Goal: Check status

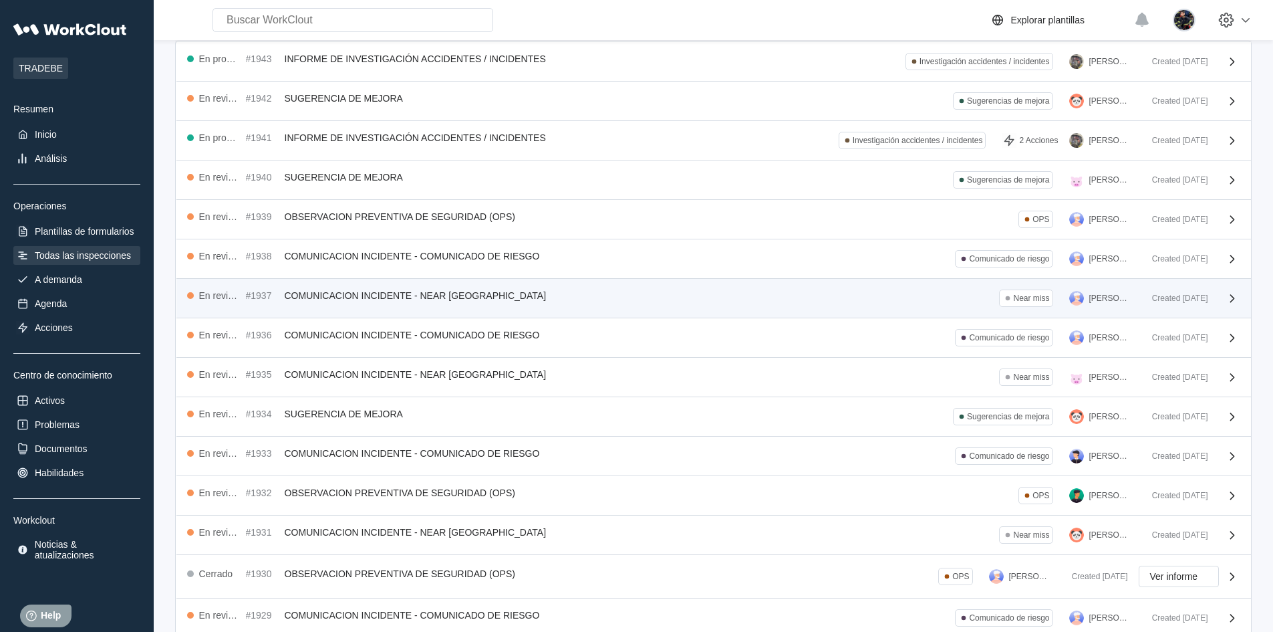
scroll to position [168, 0]
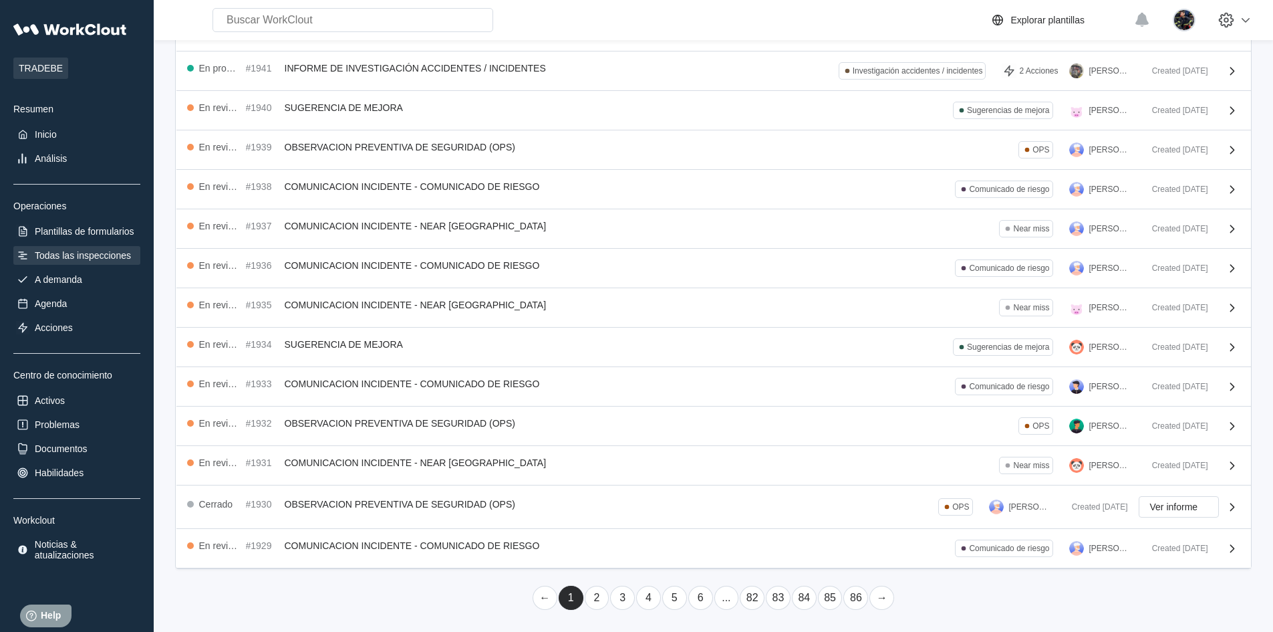
click at [598, 586] on link "2" at bounding box center [597, 597] width 25 height 24
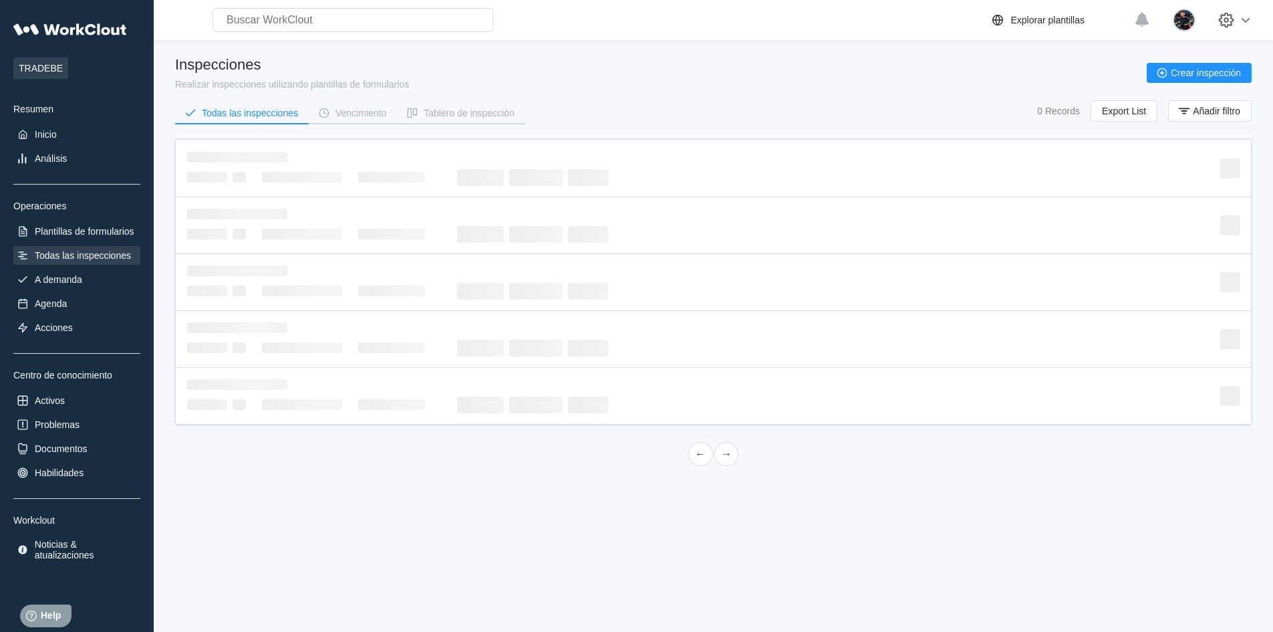
scroll to position [0, 0]
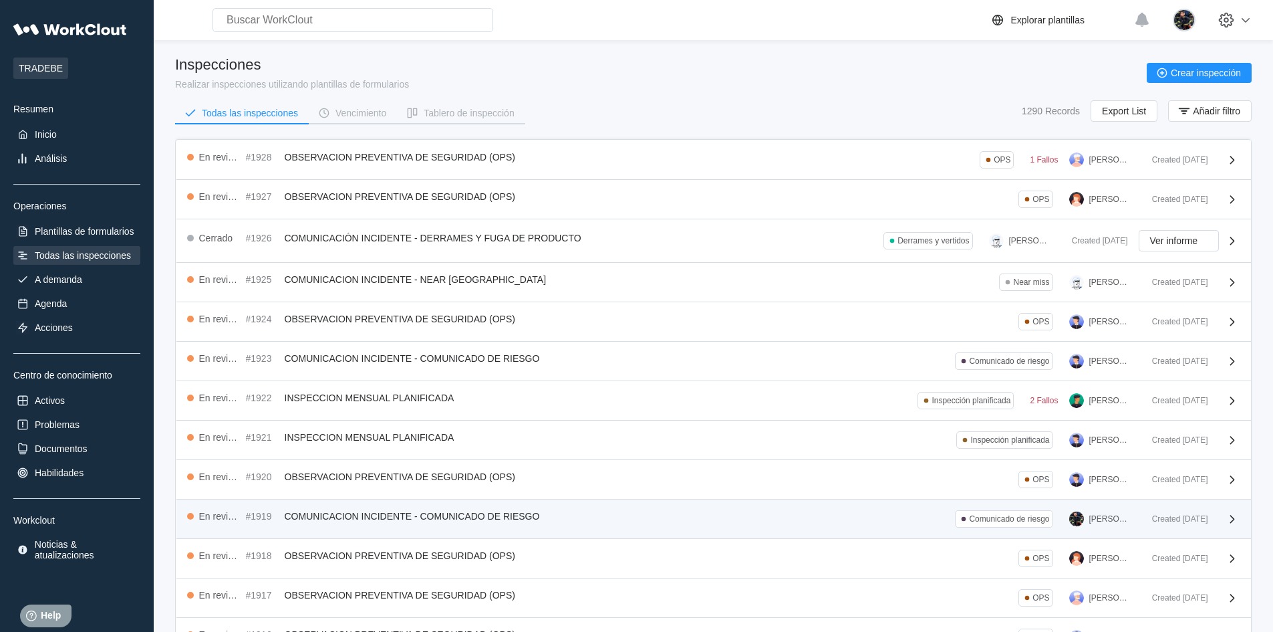
click at [327, 511] on span "COMUNICACION INCIDENTE - COMUNICADO DE RIESGO" at bounding box center [412, 516] width 255 height 11
click at [591, 514] on div "En revisión #1919 COMUNICACION INCIDENTE - COMUNICADO DE RIESGO Comunicado de r…" at bounding box center [664, 518] width 954 height 17
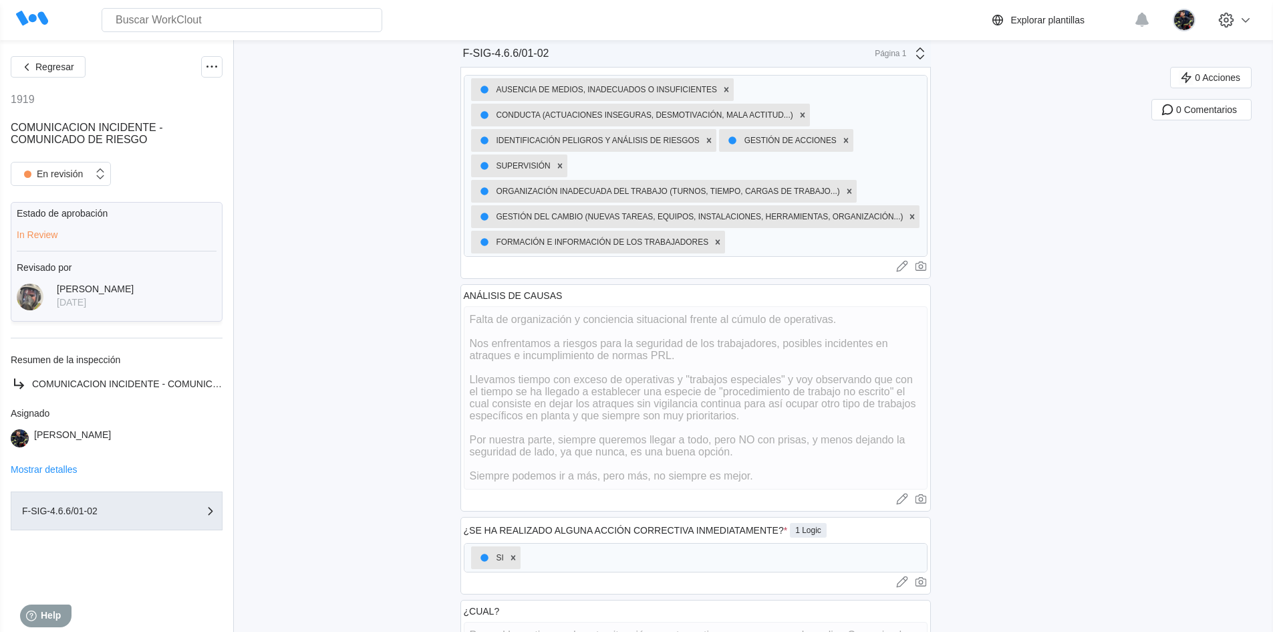
scroll to position [468, 0]
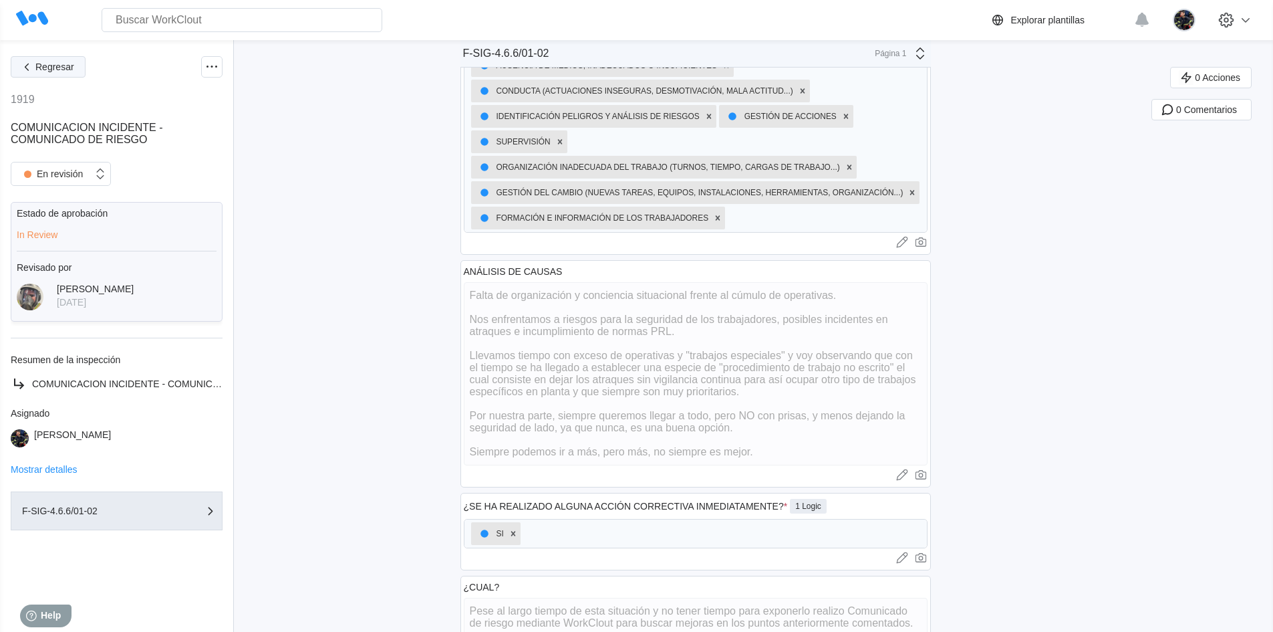
click at [52, 67] on span "Regresar" at bounding box center [54, 66] width 39 height 9
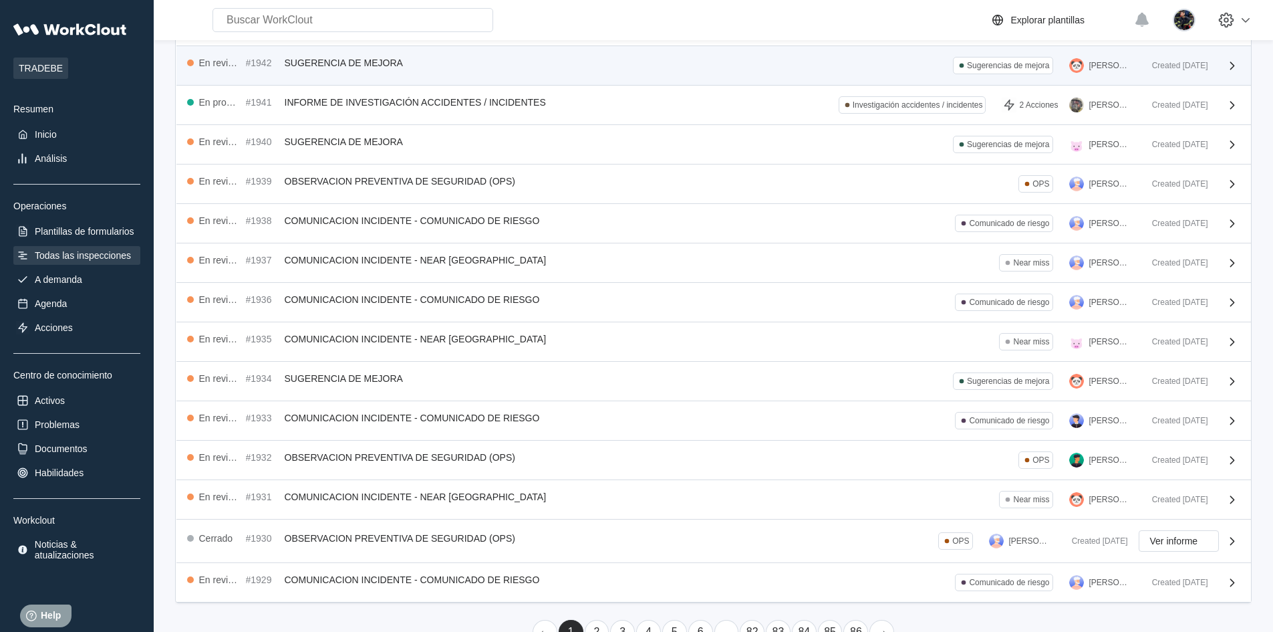
scroll to position [67, 0]
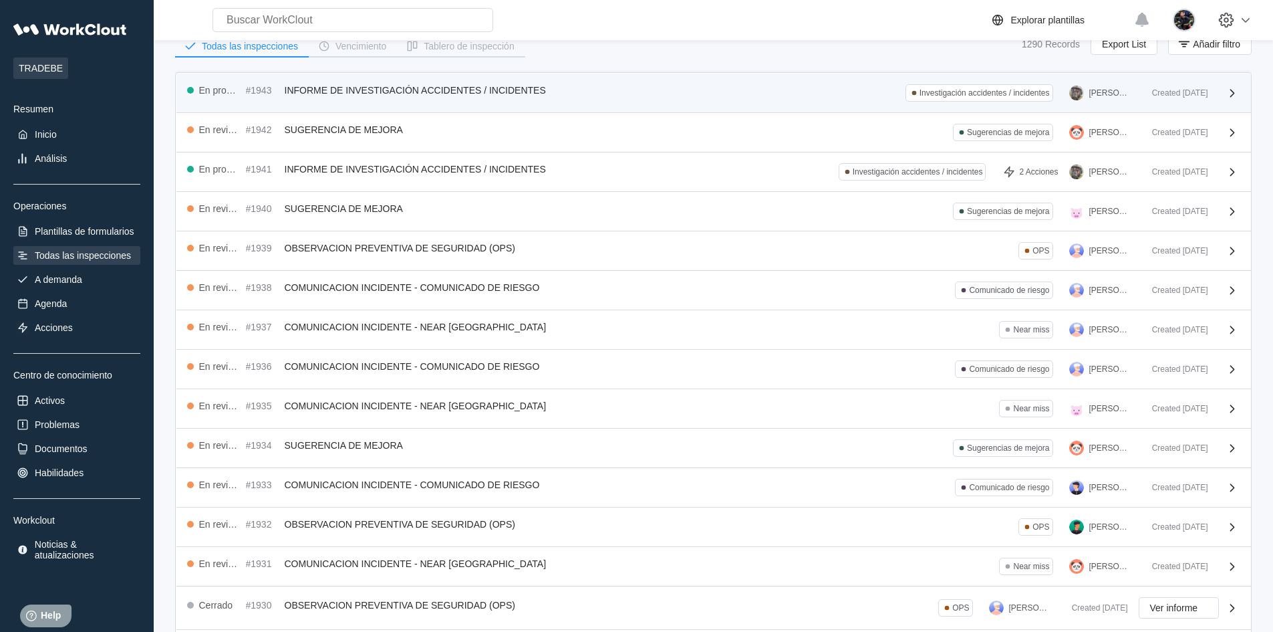
click at [474, 100] on div "En progreso #1943 INFORME DE INVESTIGACIÓN ACCIDENTES / INCIDENTES Investigació…" at bounding box center [664, 92] width 954 height 17
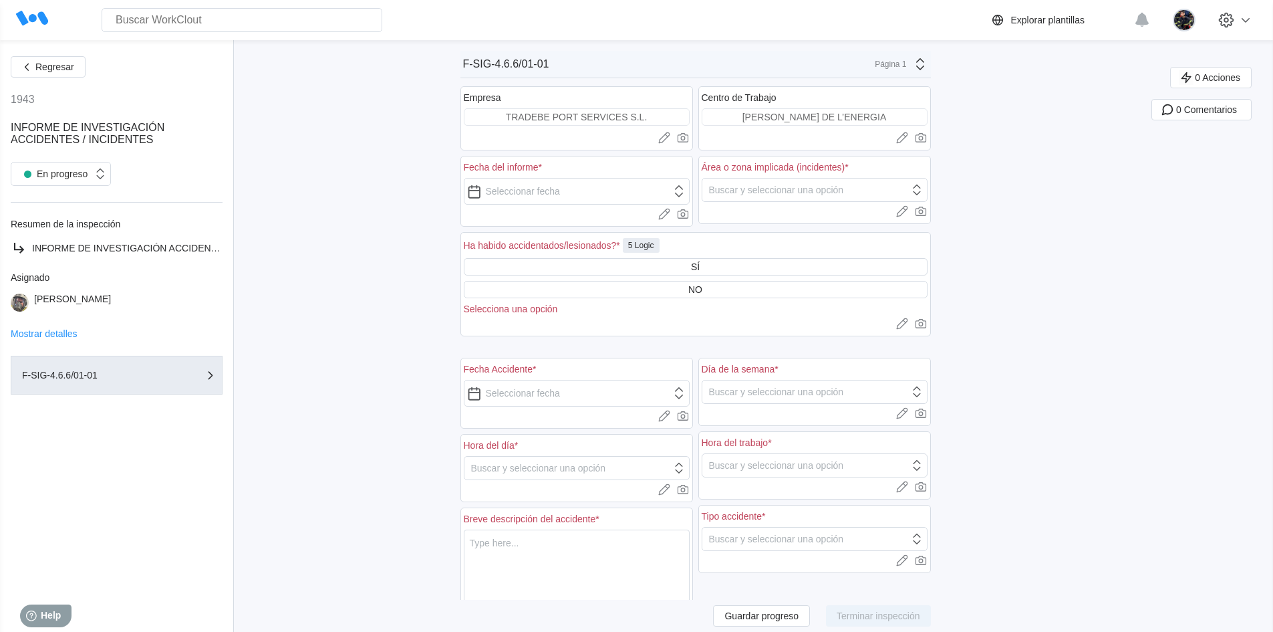
click at [43, 78] on div "Regresar 1943 INFORME DE INVESTIGACIÓN ACCIDENTES / INCIDENTES En progreso Resu…" at bounding box center [117, 335] width 212 height 559
click at [49, 67] on span "Regresar" at bounding box center [54, 66] width 39 height 9
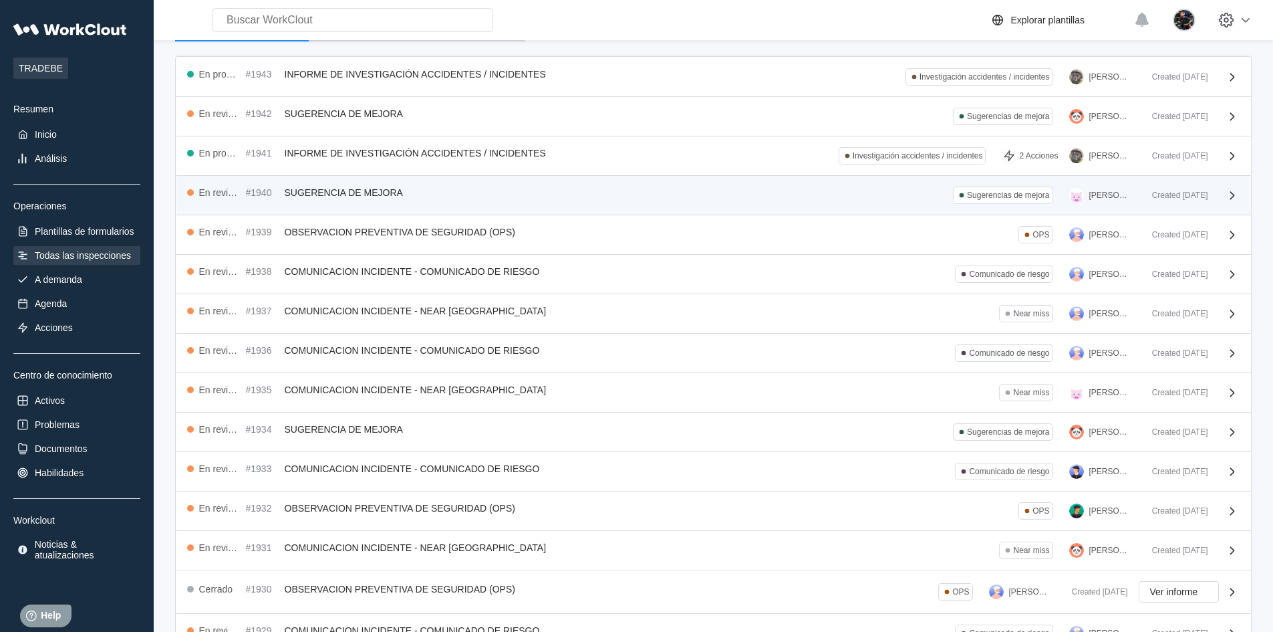
scroll to position [168, 0]
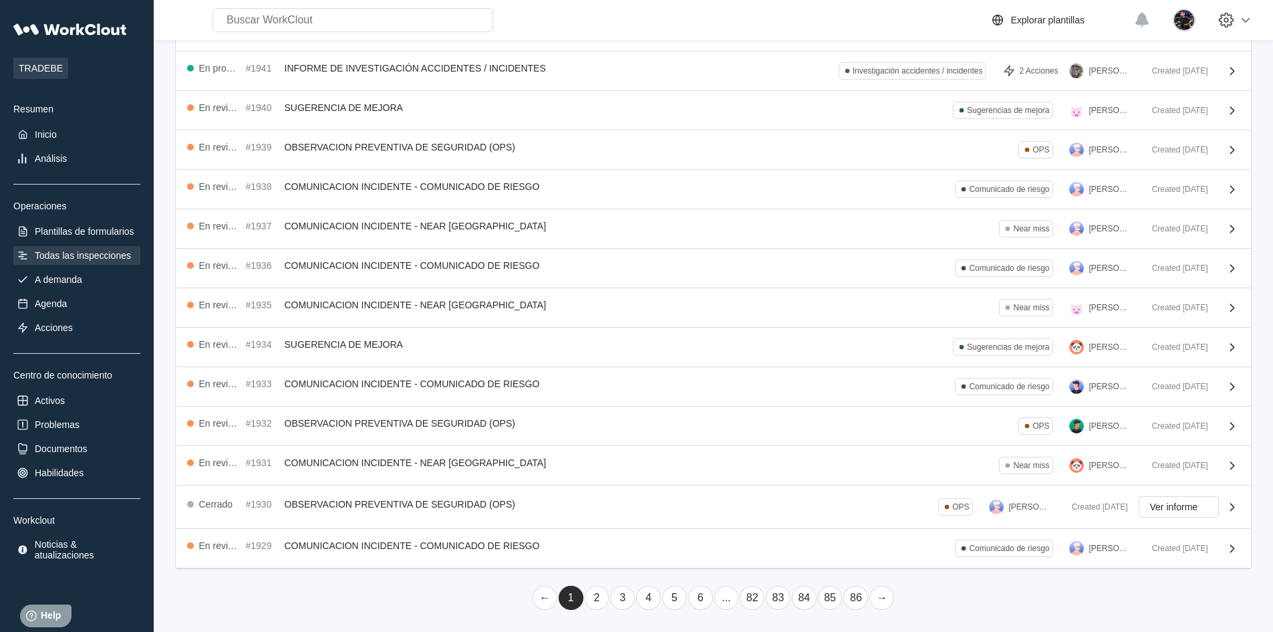
click at [597, 607] on link "2" at bounding box center [597, 597] width 25 height 24
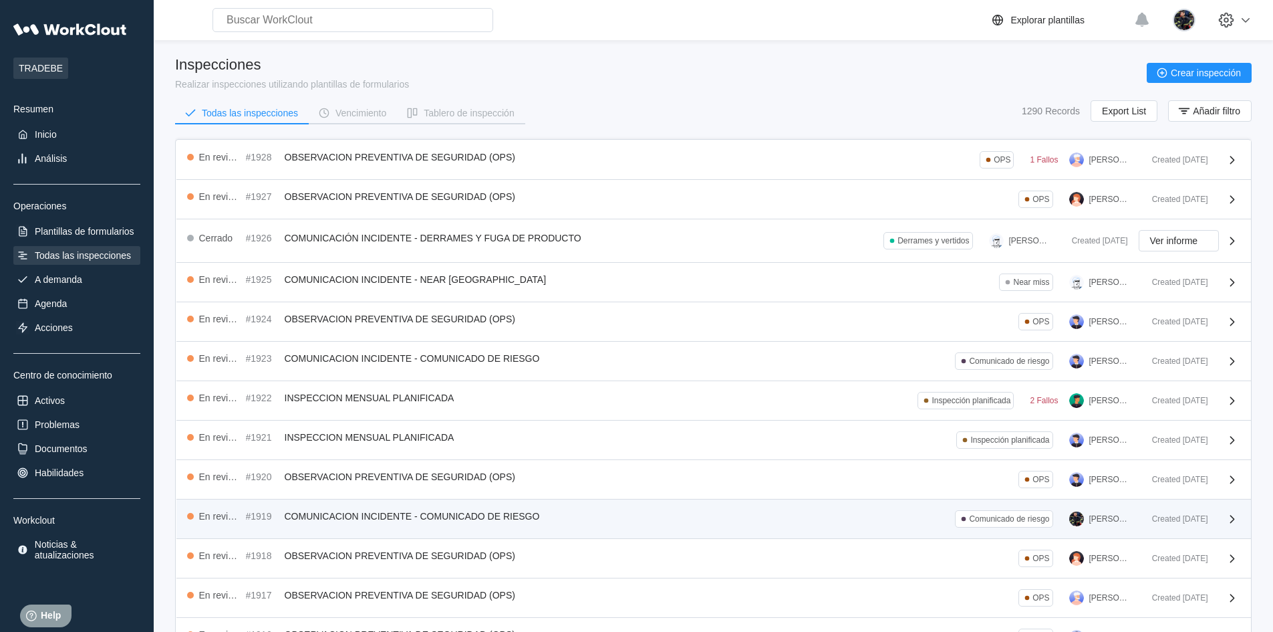
click at [565, 514] on div "En revisión #1919 COMUNICACION INCIDENTE - COMUNICADO DE RIESGO Comunicado de r…" at bounding box center [664, 518] width 954 height 17
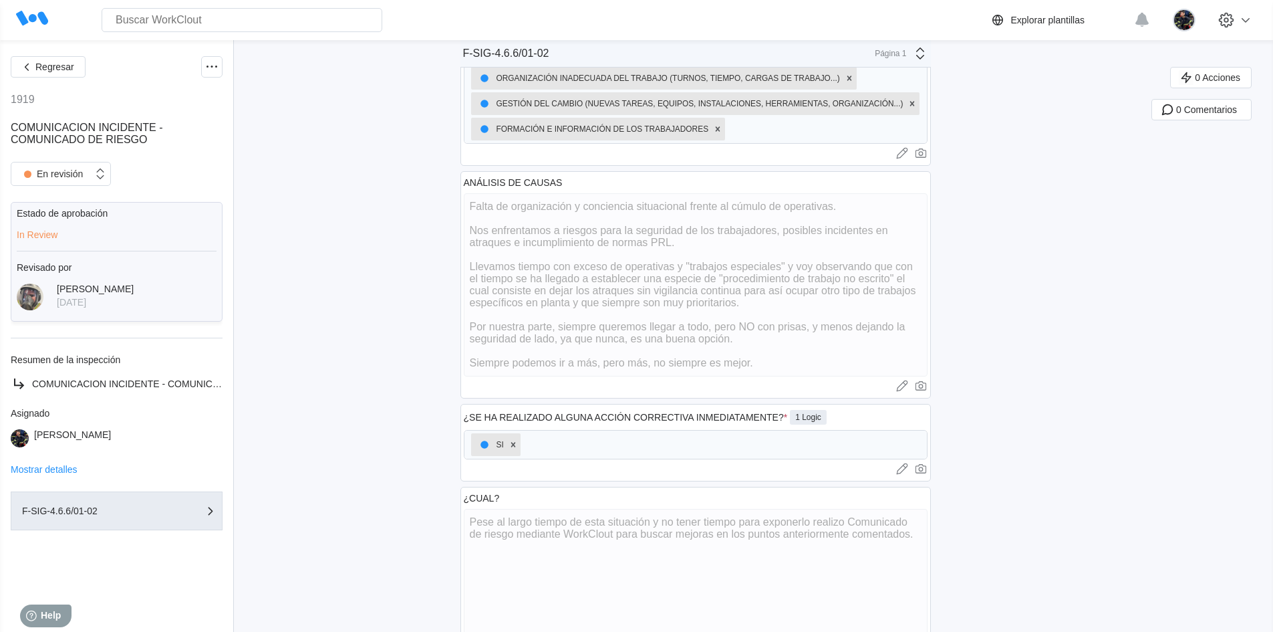
scroll to position [535, 0]
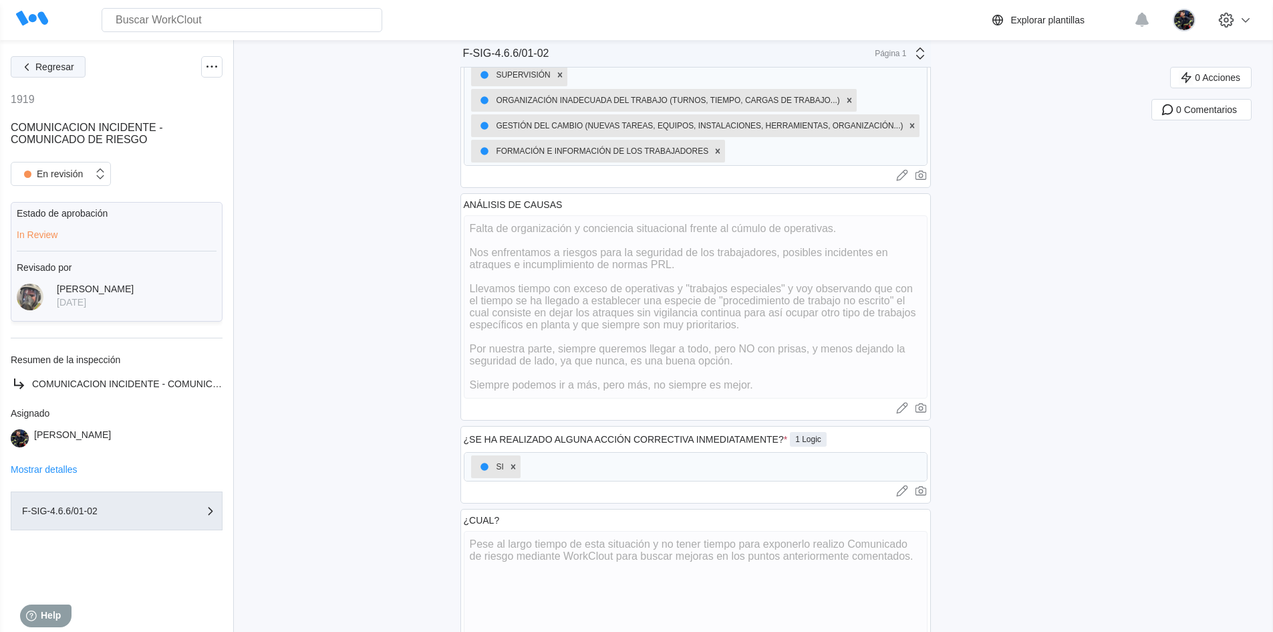
click at [37, 63] on span "Regresar" at bounding box center [54, 66] width 39 height 9
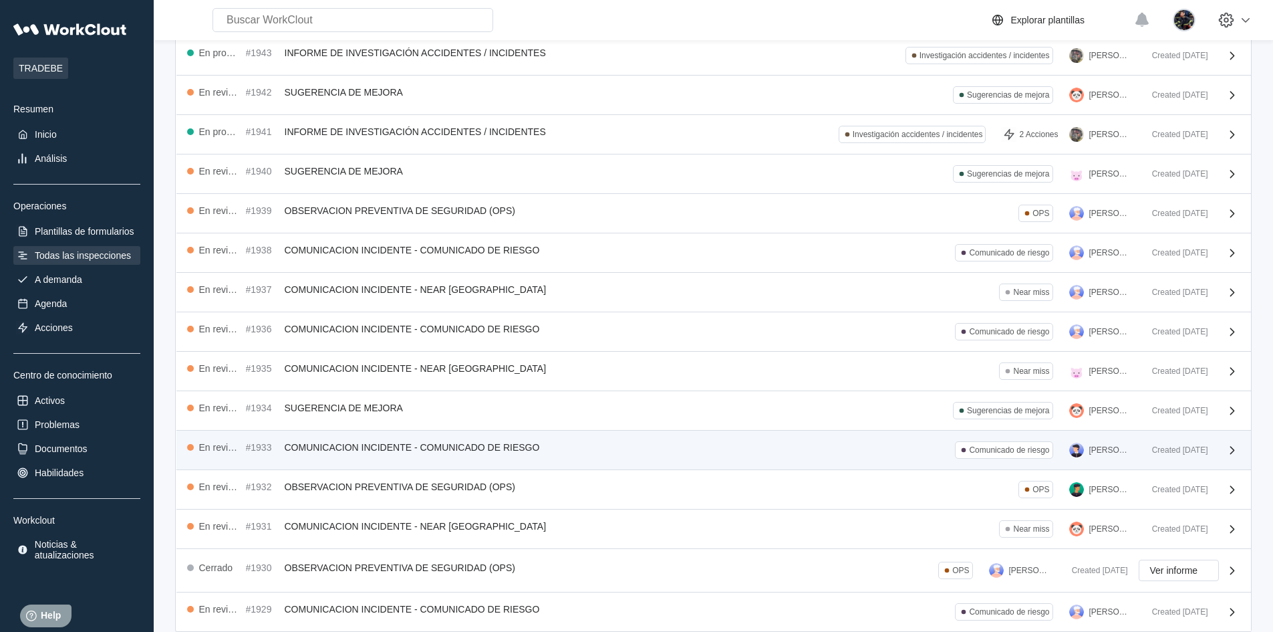
scroll to position [168, 0]
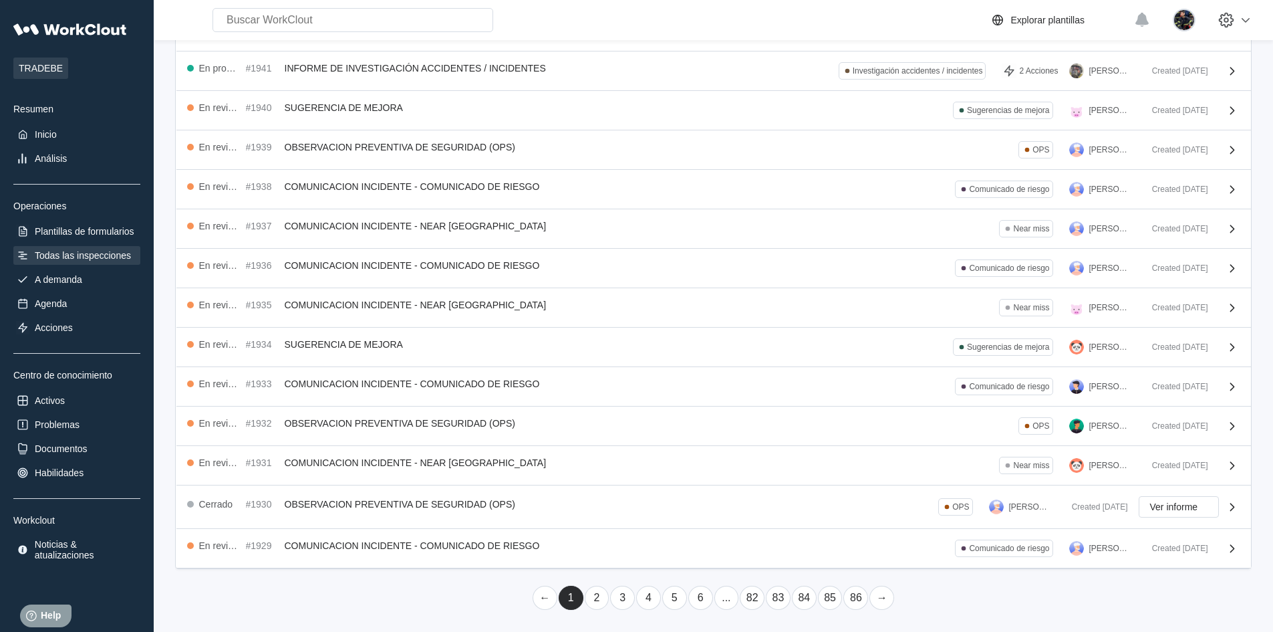
click at [595, 597] on link "2" at bounding box center [597, 597] width 25 height 24
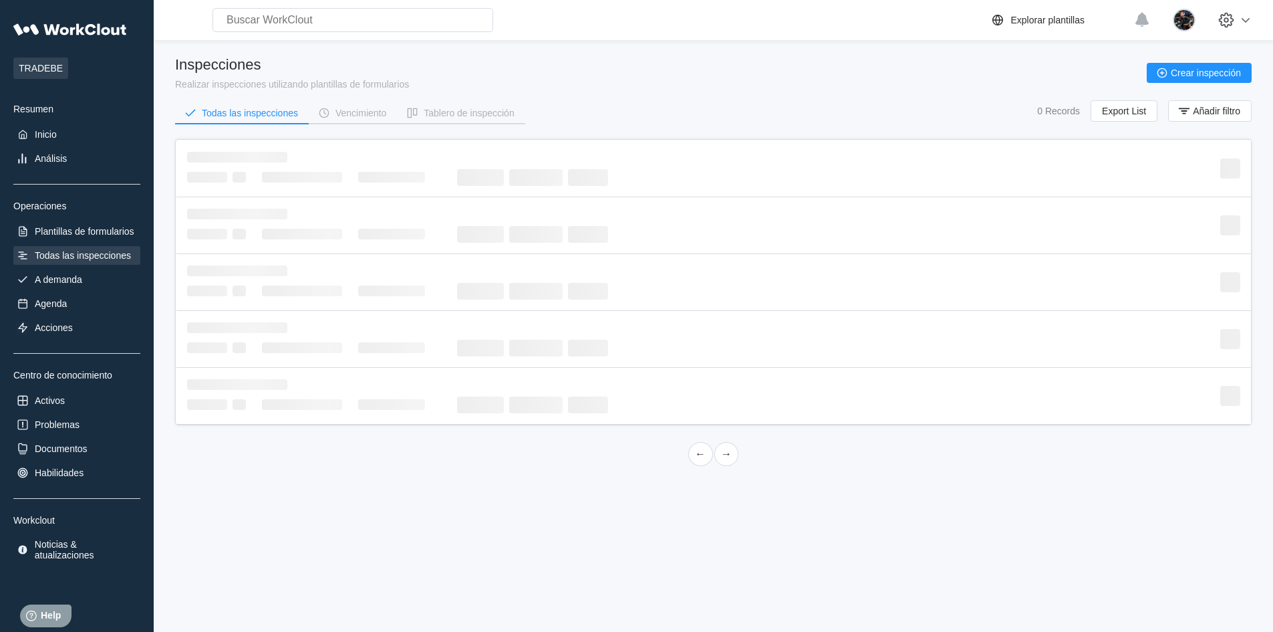
scroll to position [0, 0]
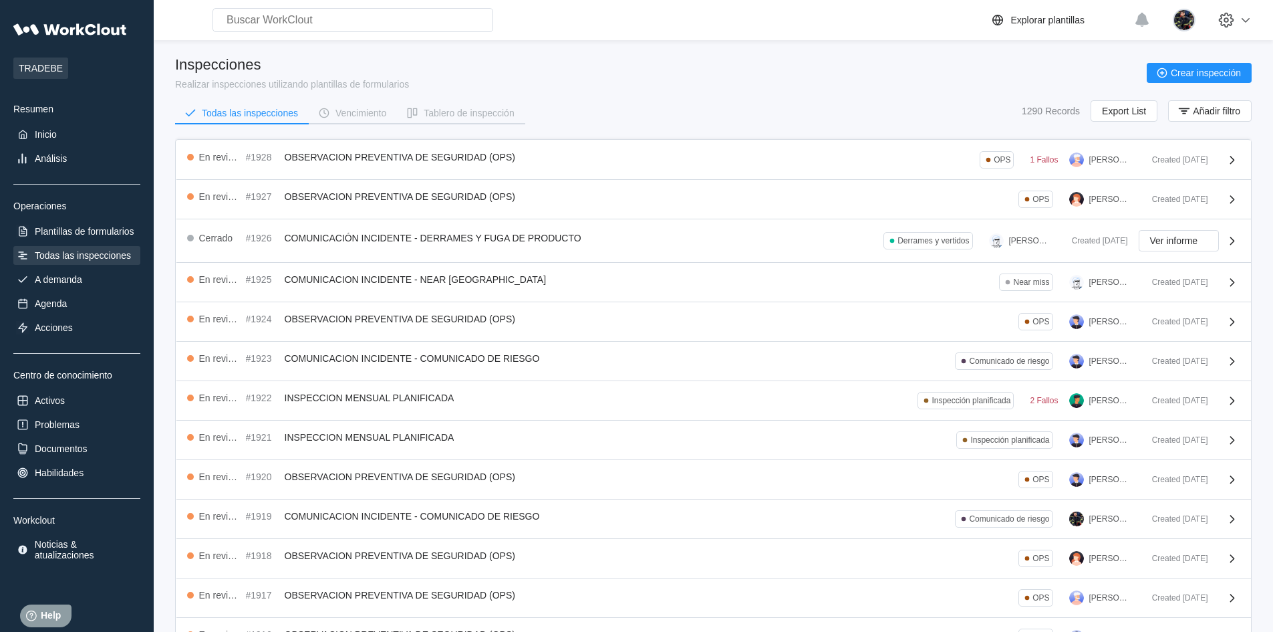
click at [574, 67] on div "Inspecciones Realizar inspecciones utilizando plantillas de formularios Crear i…" at bounding box center [713, 72] width 1077 height 33
